Goal: Information Seeking & Learning: Learn about a topic

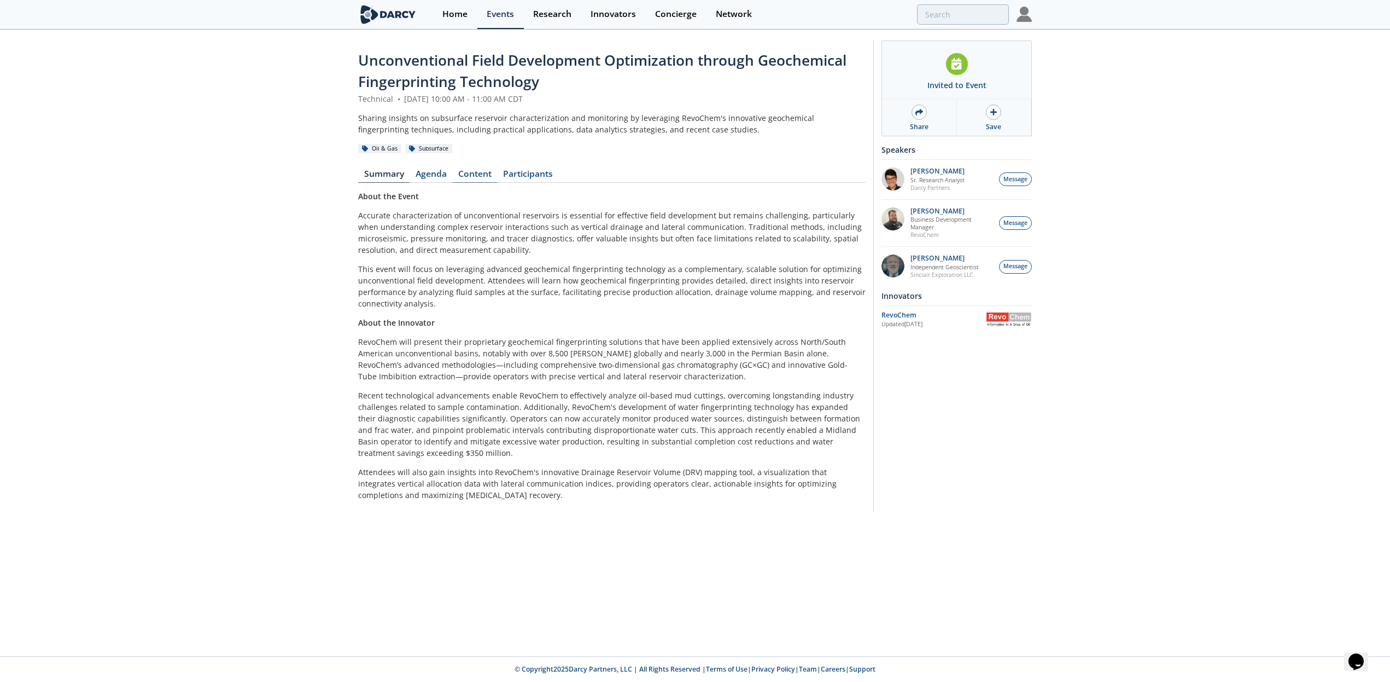
click at [470, 170] on link "Content" at bounding box center [474, 176] width 45 height 13
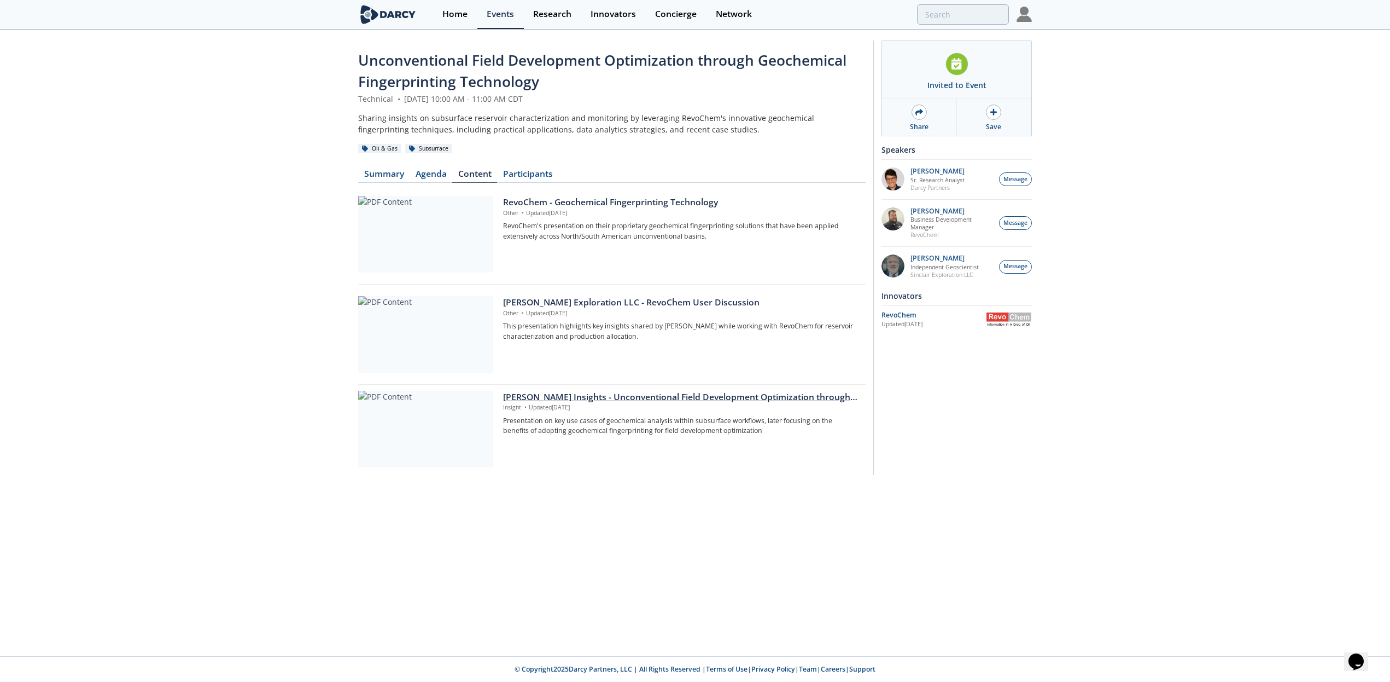
click at [417, 427] on div at bounding box center [425, 429] width 135 height 77
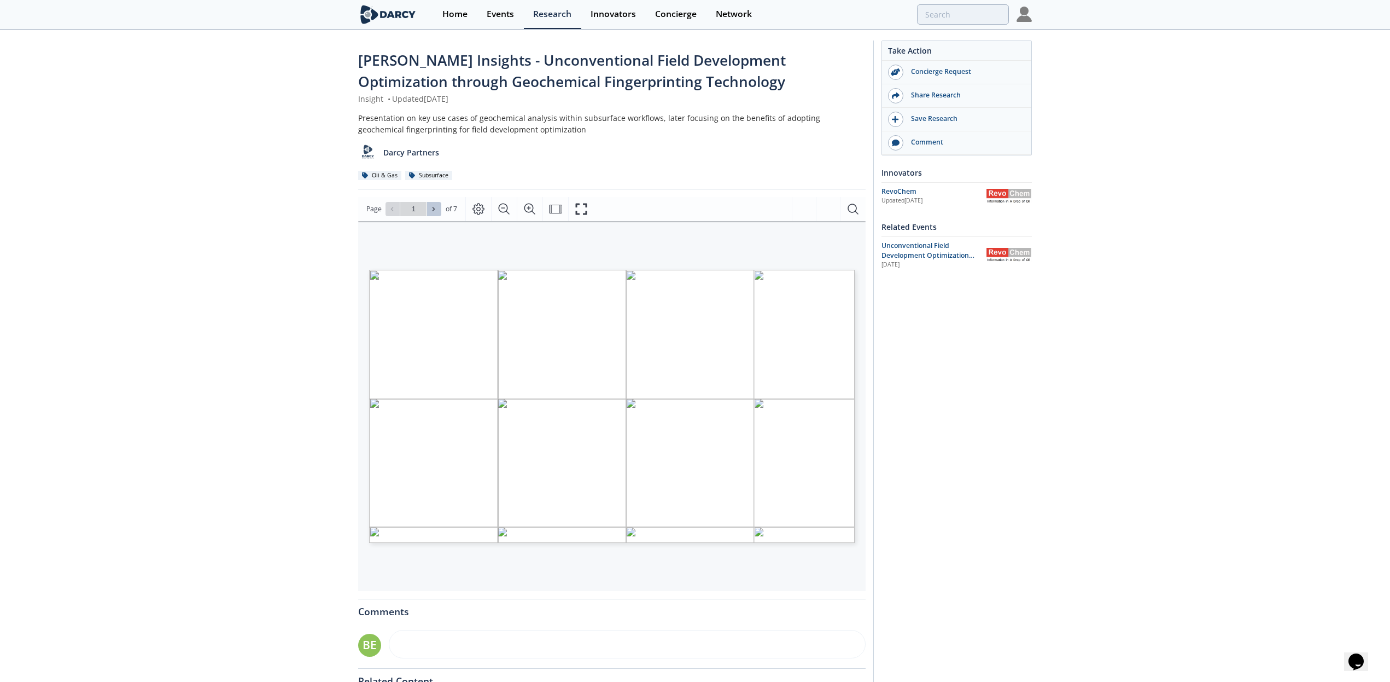
click at [436, 209] on span at bounding box center [434, 209] width 8 height 8
type input "2"
click at [436, 209] on span at bounding box center [434, 209] width 8 height 8
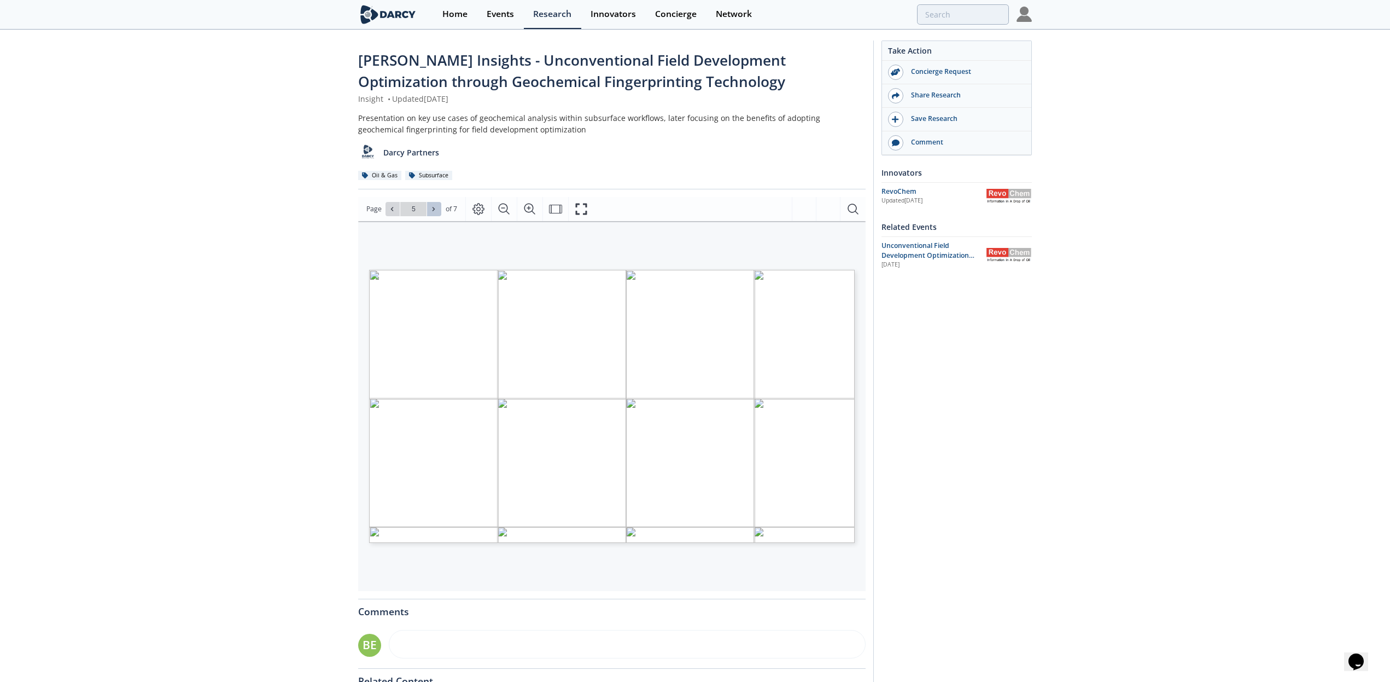
click at [436, 209] on span at bounding box center [434, 209] width 8 height 8
click at [389, 207] on icon at bounding box center [392, 209] width 7 height 7
click at [393, 208] on icon at bounding box center [392, 209] width 7 height 7
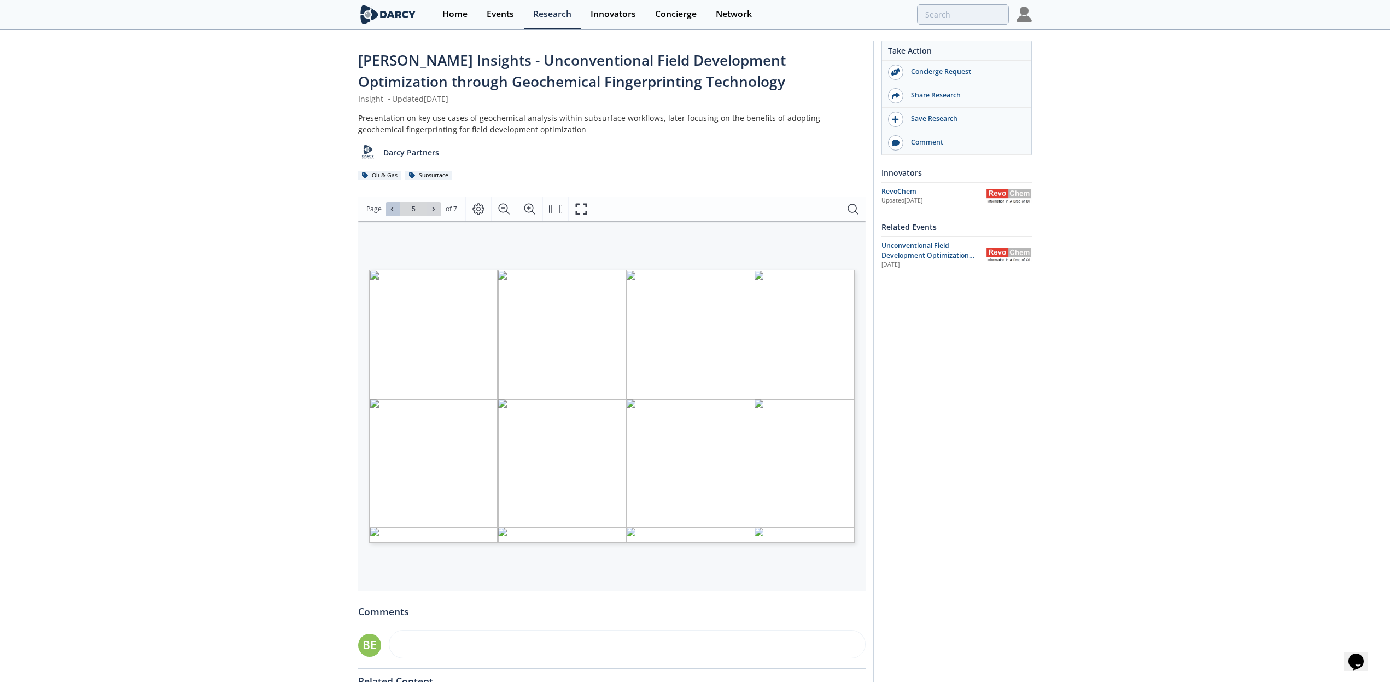
type input "4"
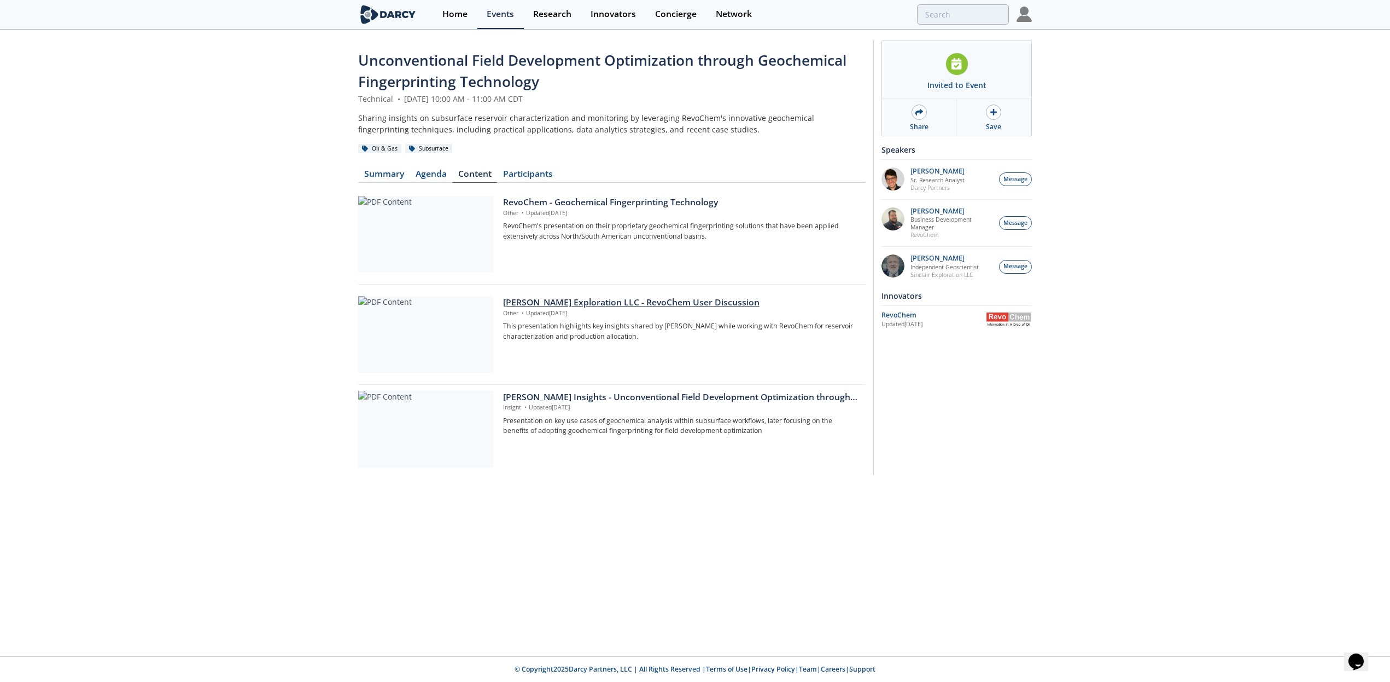
click at [418, 339] on div at bounding box center [425, 334] width 135 height 77
click at [418, 232] on div at bounding box center [425, 234] width 135 height 77
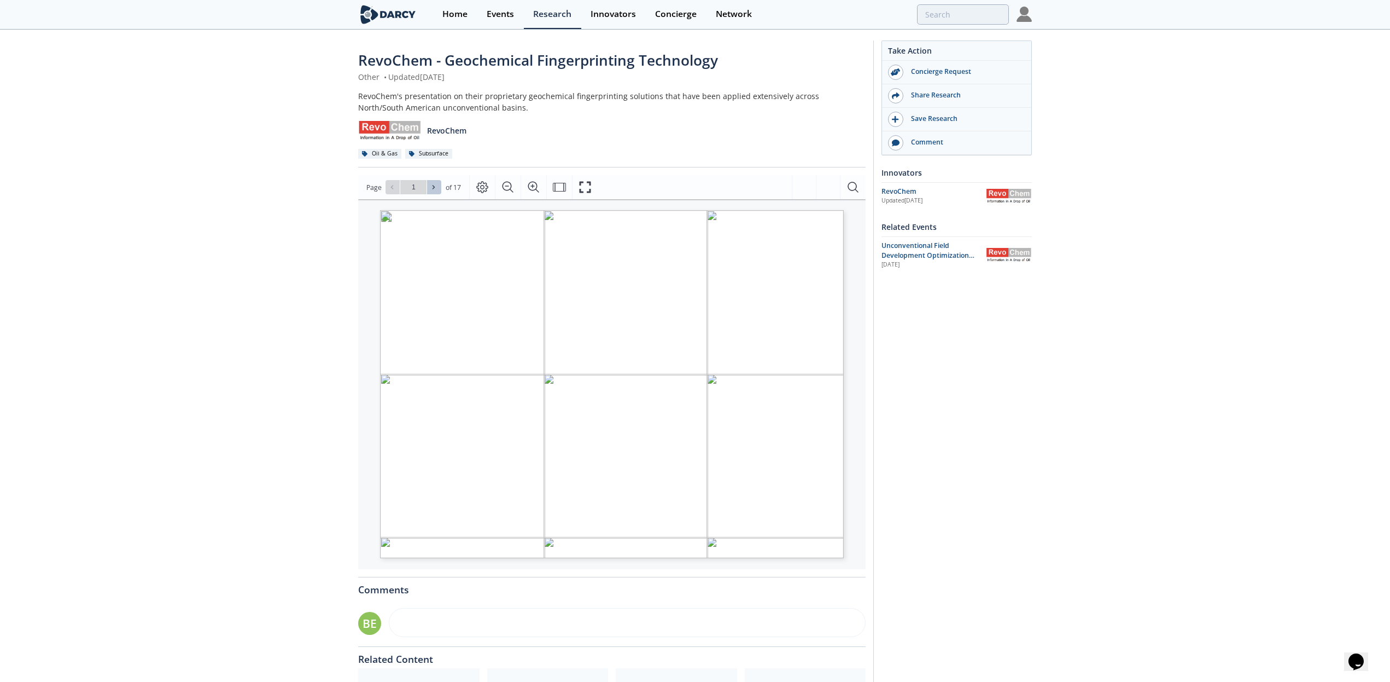
click at [435, 185] on icon at bounding box center [433, 187] width 7 height 7
type input "2"
click at [435, 185] on icon at bounding box center [433, 187] width 7 height 7
type input "3"
click at [435, 185] on icon at bounding box center [433, 187] width 7 height 7
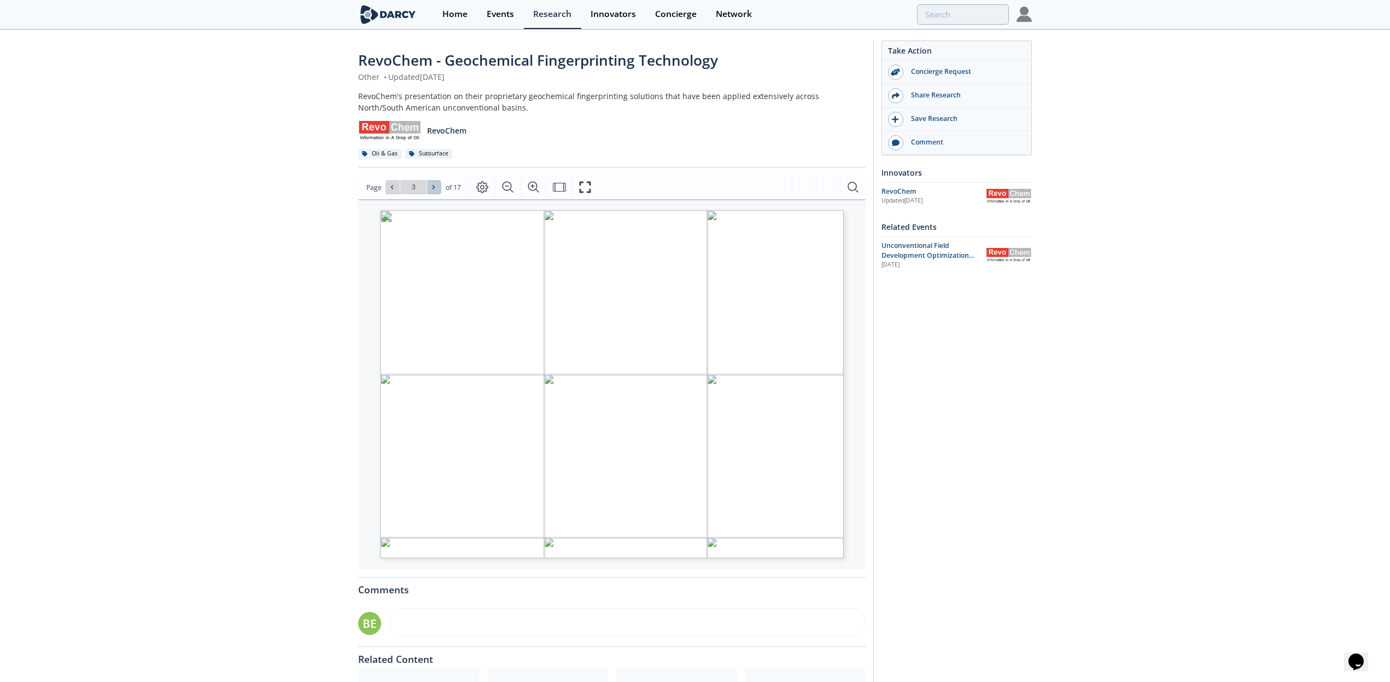
type input "4"
click at [435, 185] on icon at bounding box center [433, 187] width 7 height 7
type input "5"
click at [435, 185] on icon at bounding box center [433, 187] width 7 height 7
type input "6"
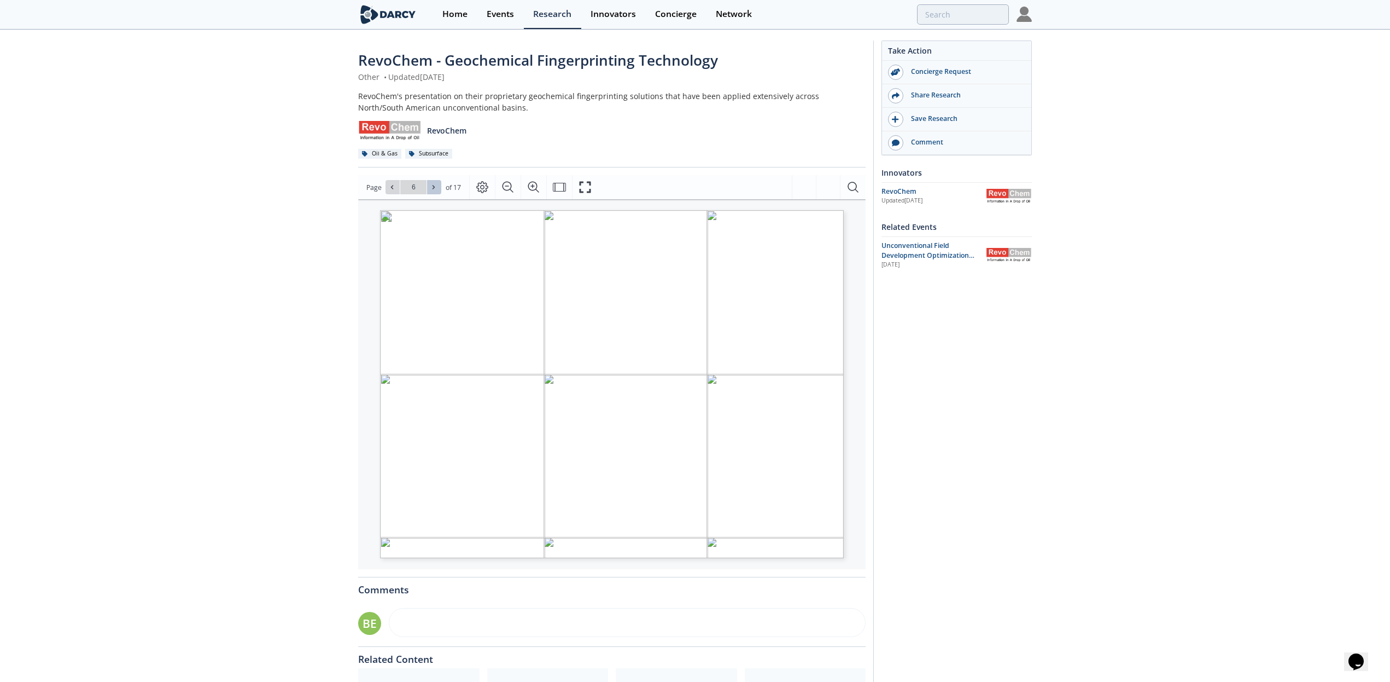
click at [435, 185] on icon at bounding box center [433, 187] width 7 height 7
type input "7"
click at [435, 185] on icon at bounding box center [433, 187] width 7 height 7
type input "8"
click at [435, 185] on icon at bounding box center [433, 187] width 7 height 7
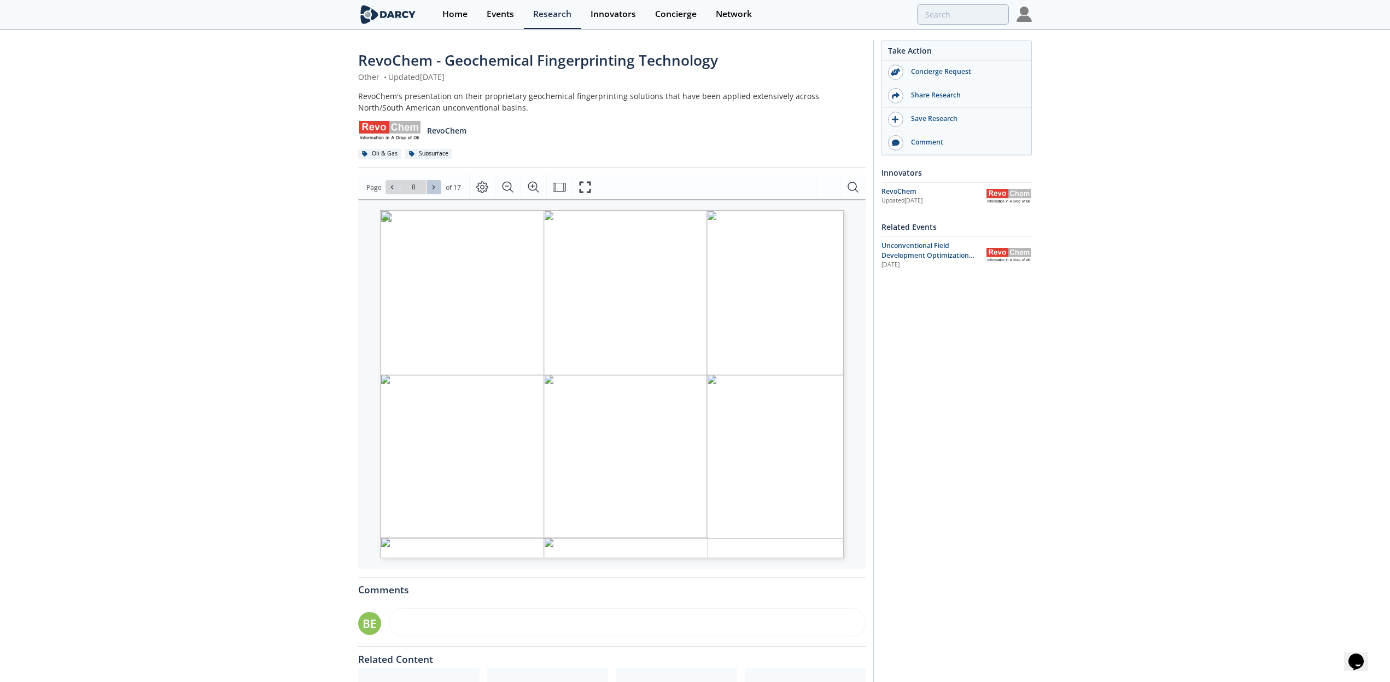
type input "9"
click at [435, 185] on icon at bounding box center [433, 187] width 7 height 7
type input "10"
click at [435, 185] on icon at bounding box center [433, 187] width 7 height 7
type input "11"
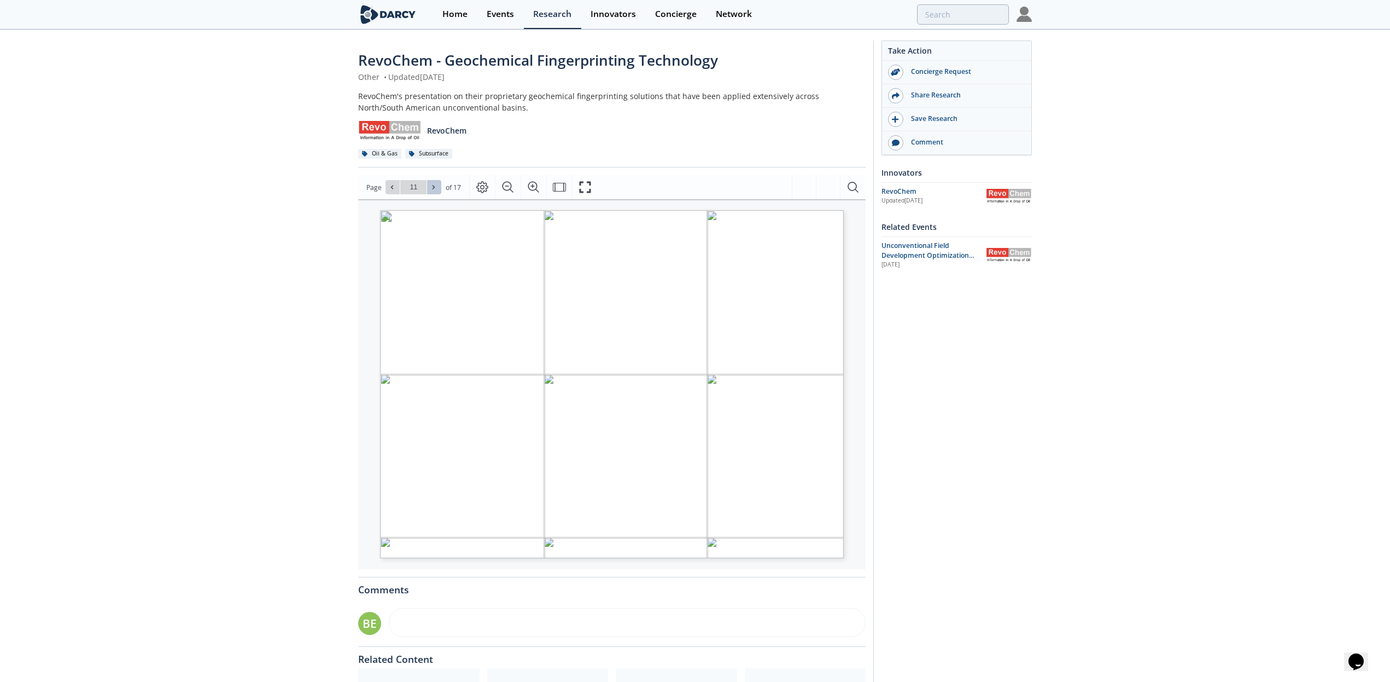
click at [435, 185] on icon at bounding box center [433, 187] width 7 height 7
type input "12"
click at [435, 185] on icon at bounding box center [433, 187] width 7 height 7
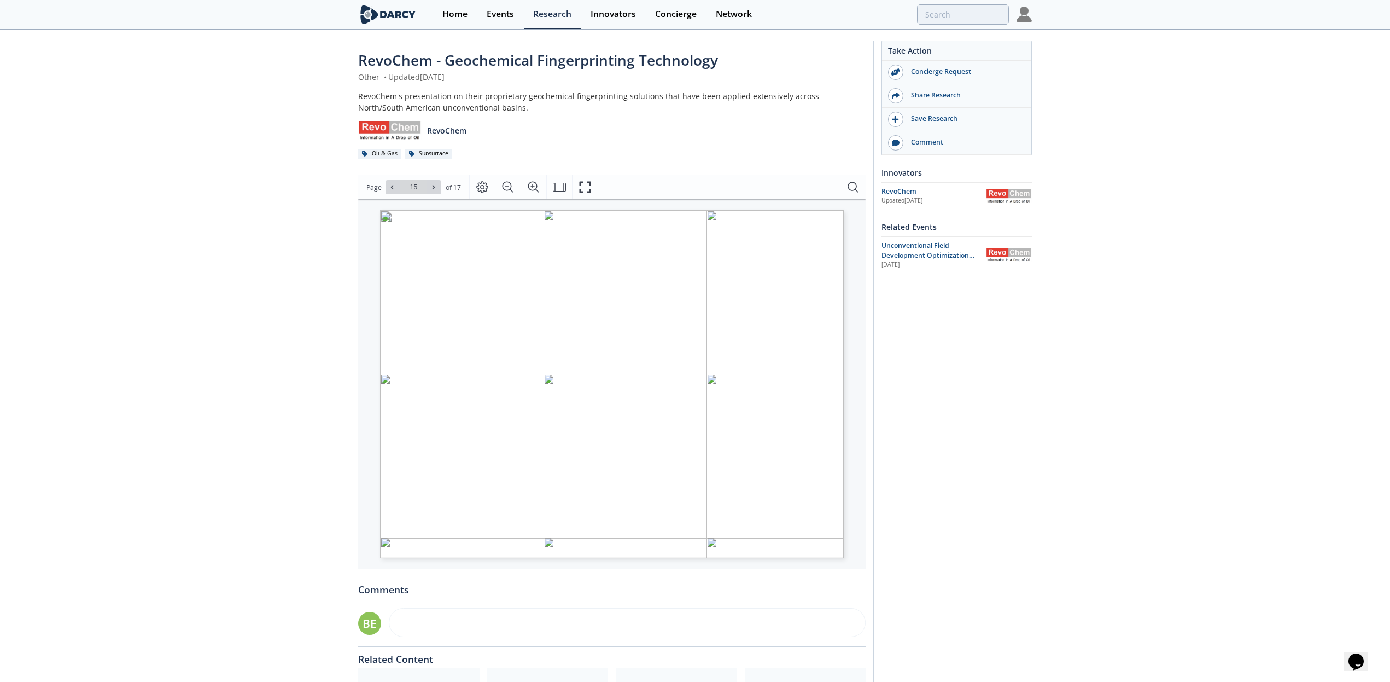
click at [435, 185] on icon at bounding box center [433, 187] width 7 height 7
type input "17"
click at [435, 185] on div "Go to Page 17" at bounding box center [414, 187] width 56 height 14
